Goal: Entertainment & Leisure: Consume media (video, audio)

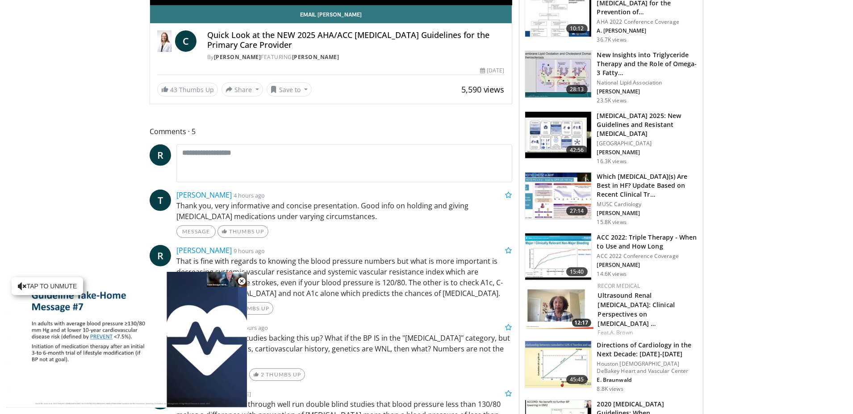
scroll to position [313, 0]
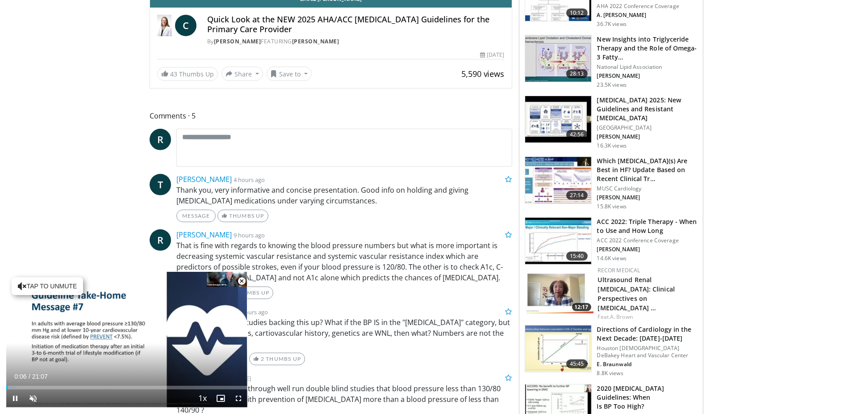
click at [244, 279] on span "Video Player" at bounding box center [242, 281] width 18 height 18
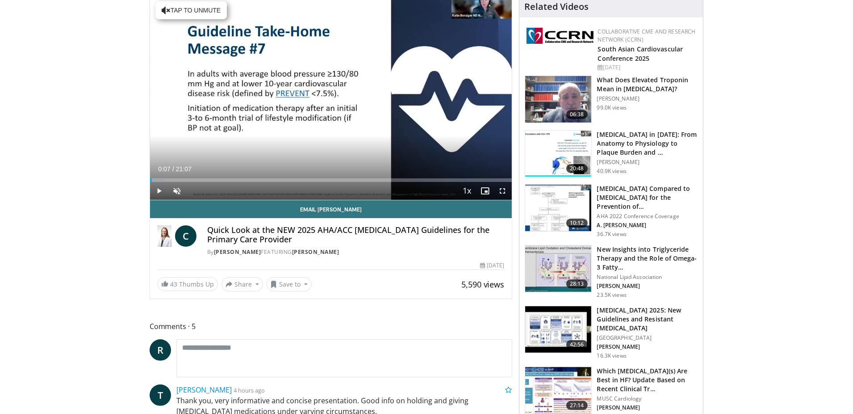
scroll to position [64, 0]
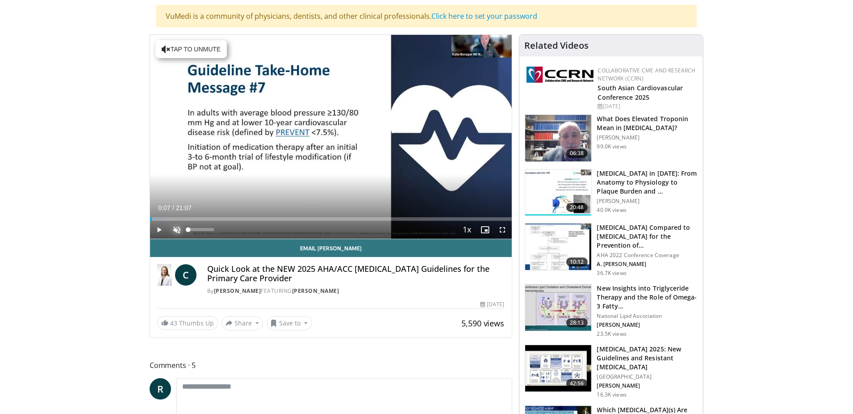
click at [176, 227] on span "Video Player" at bounding box center [177, 230] width 18 height 18
click at [157, 230] on span "Video Player" at bounding box center [159, 230] width 18 height 18
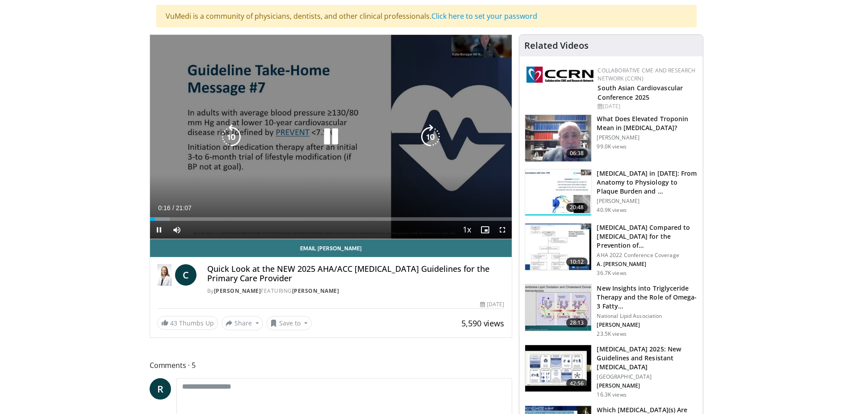
click at [353, 192] on div "10 seconds Tap to unmute" at bounding box center [331, 137] width 362 height 204
click at [331, 138] on icon "Video Player" at bounding box center [331, 136] width 25 height 25
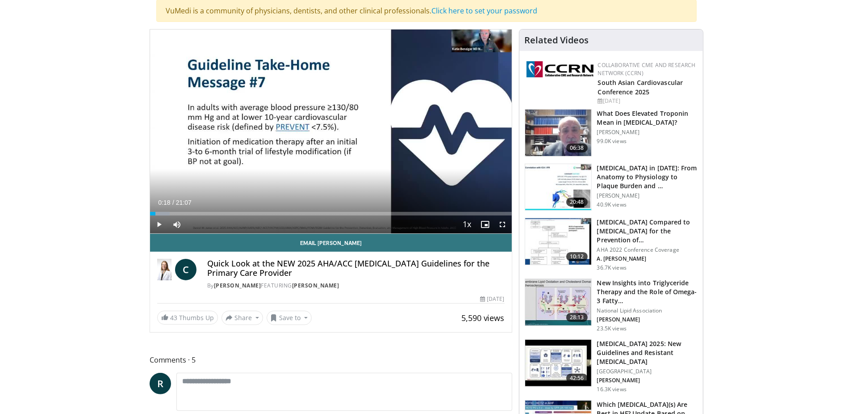
scroll to position [0, 0]
